Goal: Task Accomplishment & Management: Manage account settings

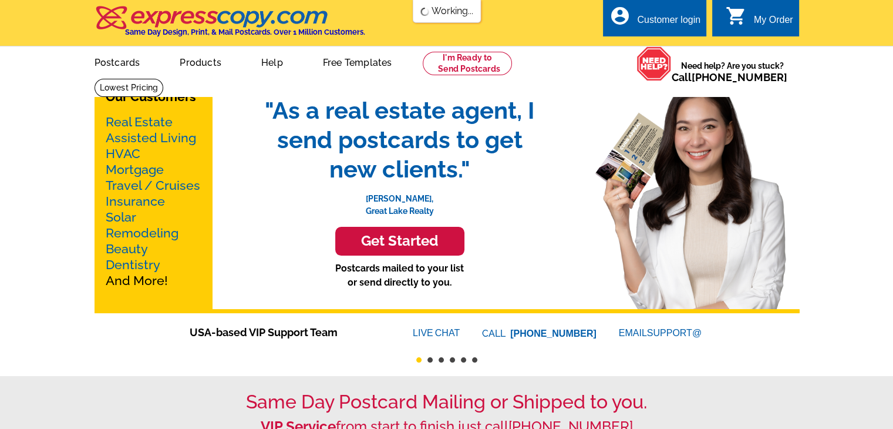
click at [673, 24] on div "Customer login" at bounding box center [668, 23] width 63 height 16
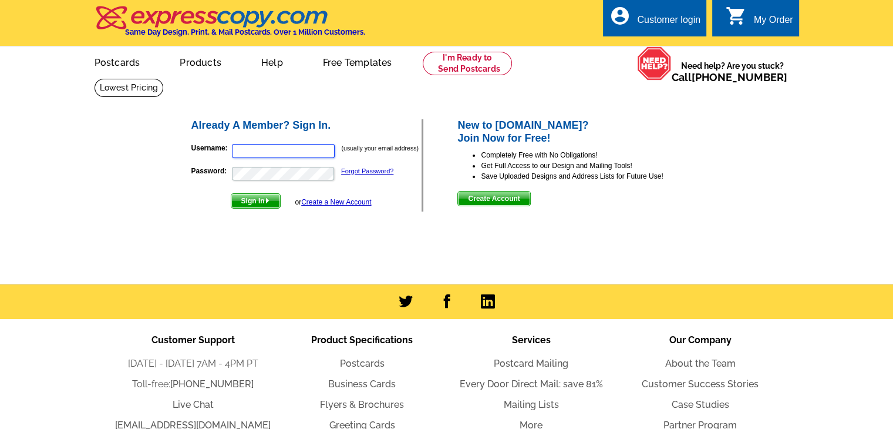
click at [291, 153] on input "Username:" at bounding box center [283, 151] width 103 height 14
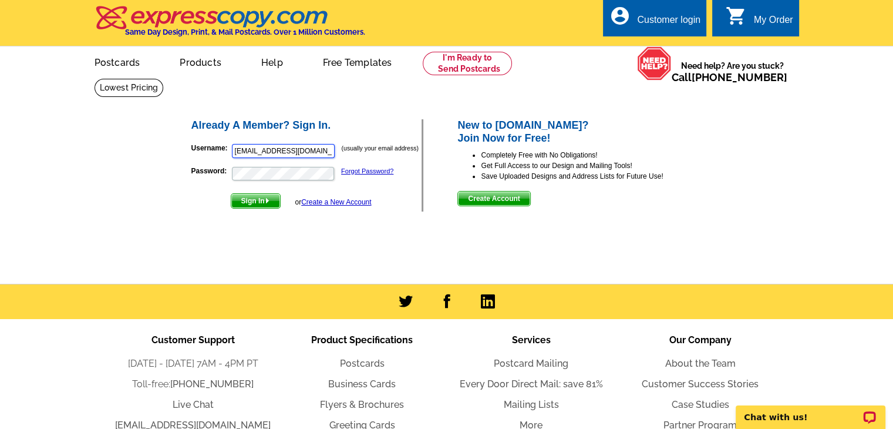
type input "dgoffsold1@hotmail.com"
click at [231, 193] on button "Sign In" at bounding box center [256, 200] width 50 height 15
